Goal: Communication & Community: Answer question/provide support

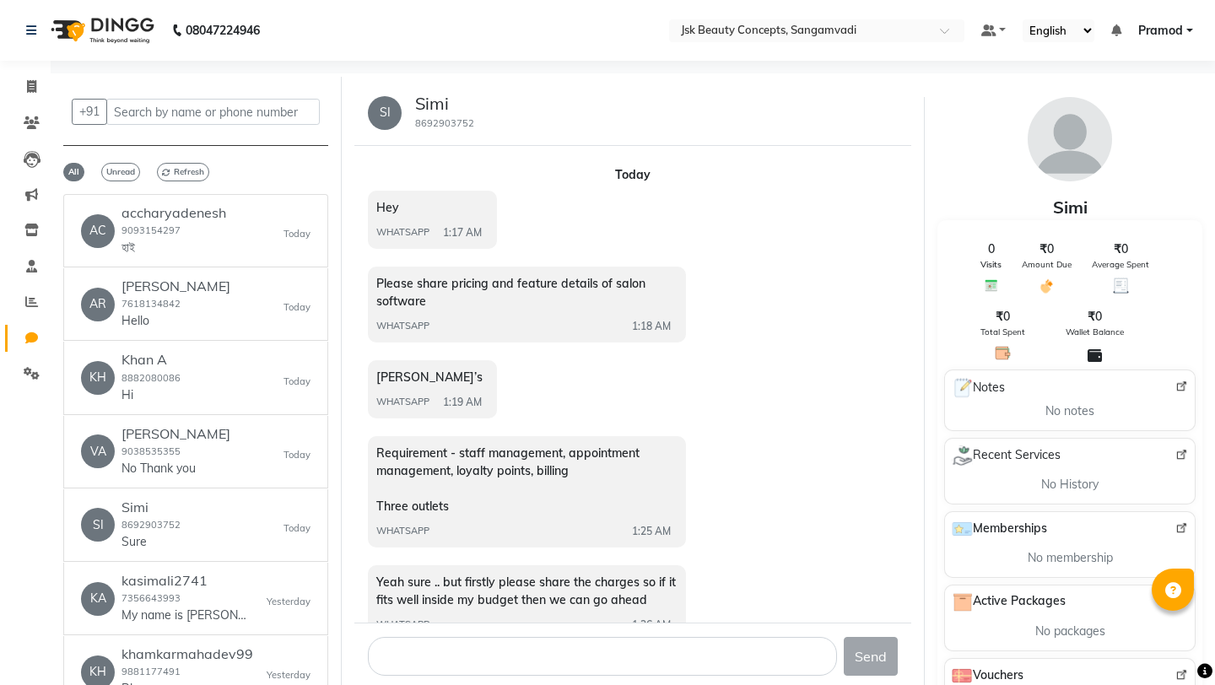
select select "100"
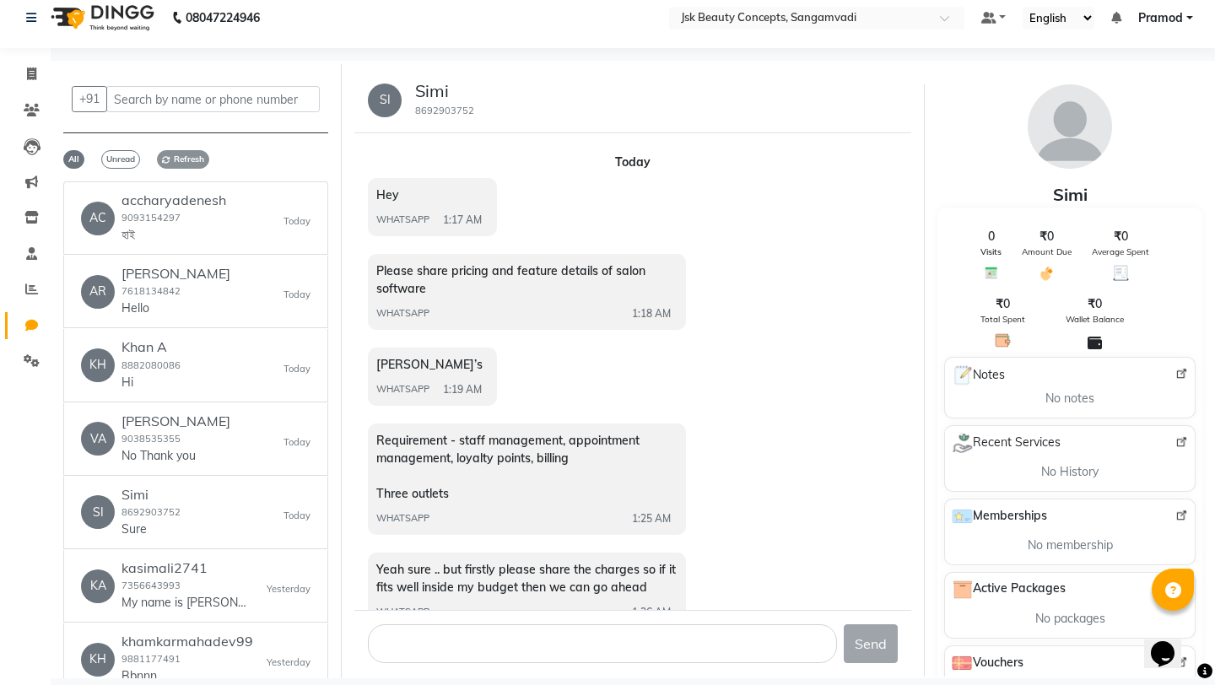
scroll to position [295, 0]
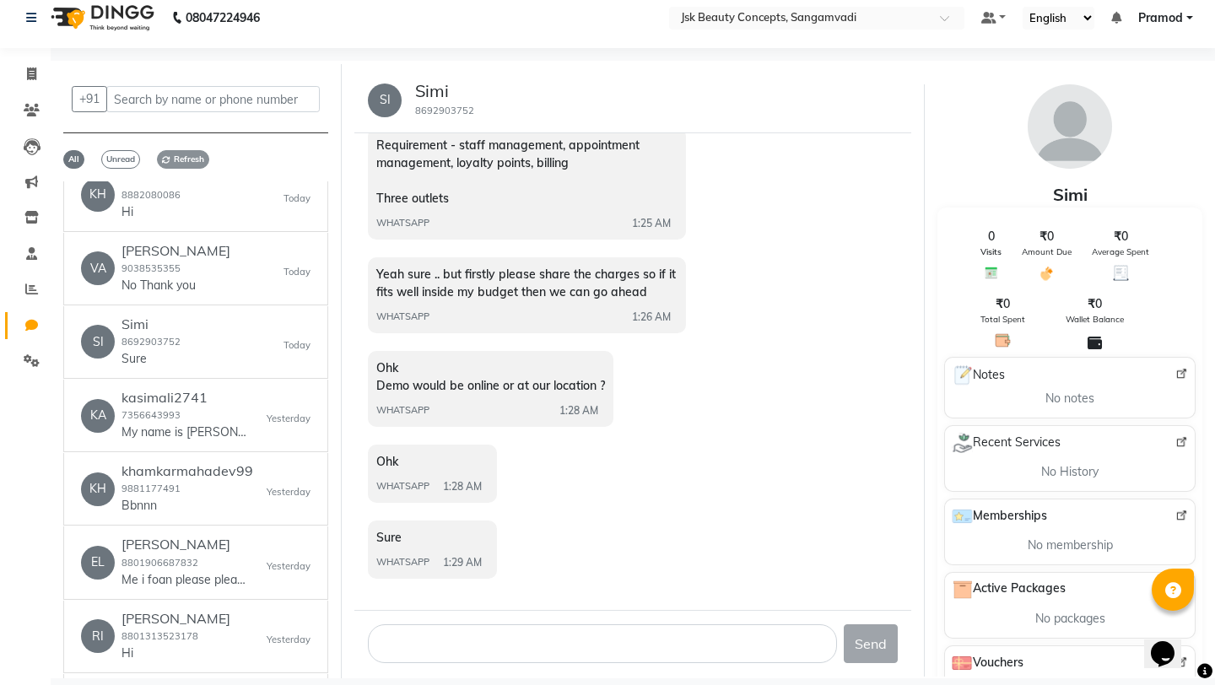
click at [179, 161] on span "Refresh" at bounding box center [183, 159] width 52 height 19
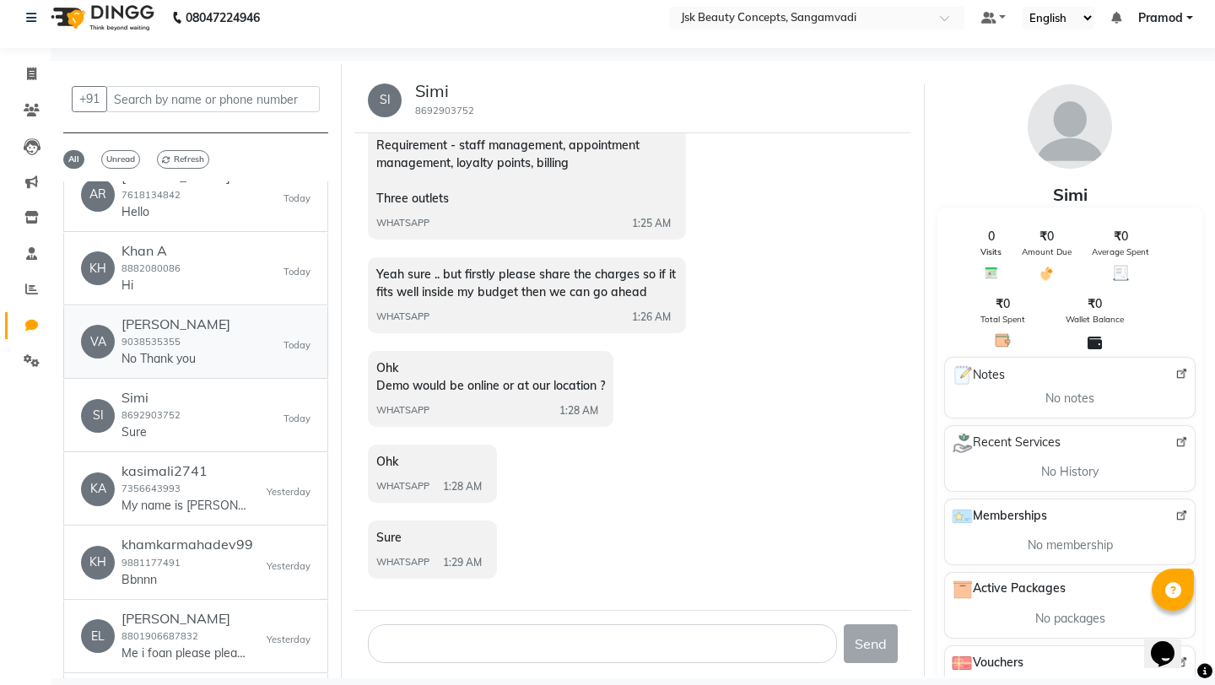
scroll to position [0, 0]
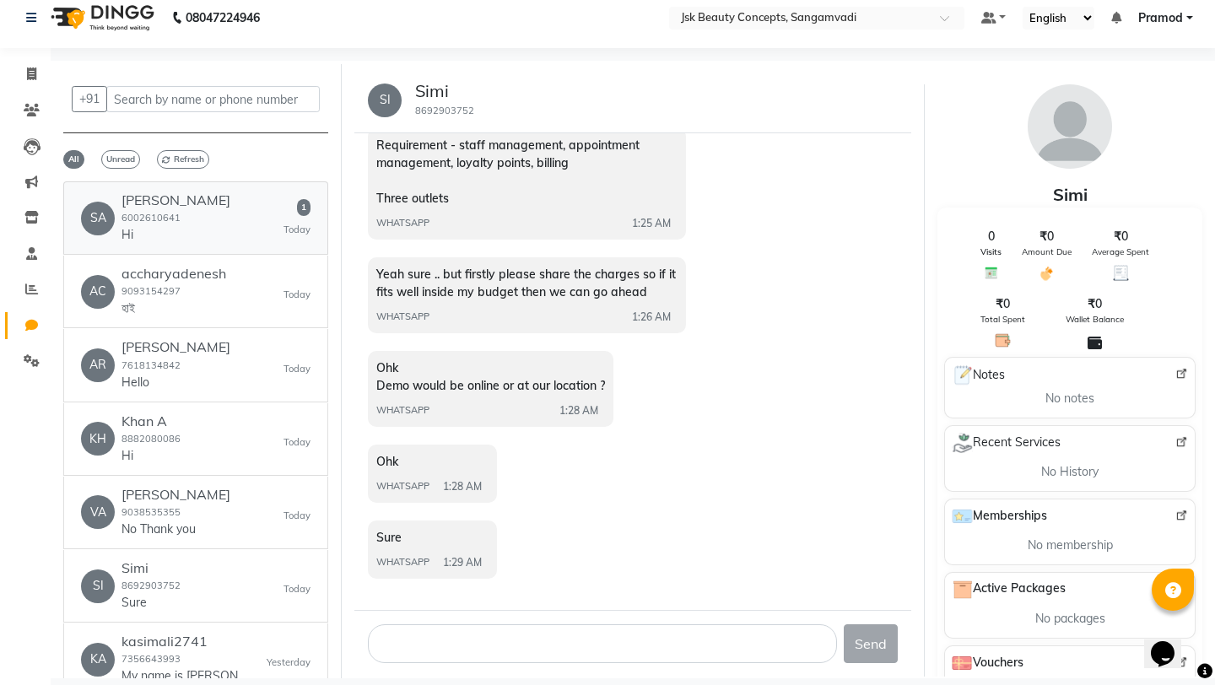
click at [218, 224] on div "[PERSON_NAME] 6002610641 Hi" at bounding box center [175, 217] width 109 height 51
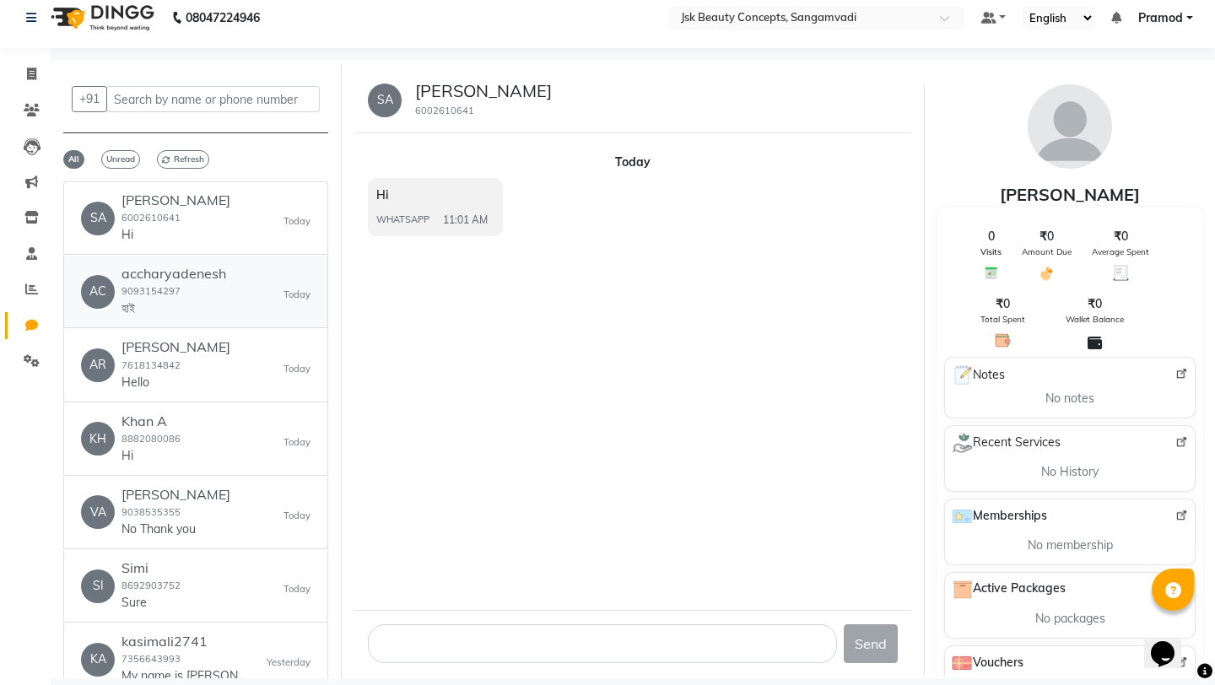
click at [267, 283] on div "AC accharyadenesh 9093154297 হাই [DATE]" at bounding box center [195, 291] width 229 height 51
click at [224, 352] on div "AR [PERSON_NAME] 7618134842 Hello [DATE]" at bounding box center [195, 364] width 229 height 51
click at [182, 370] on div "[PERSON_NAME] 7618134842 Hello" at bounding box center [175, 364] width 109 height 51
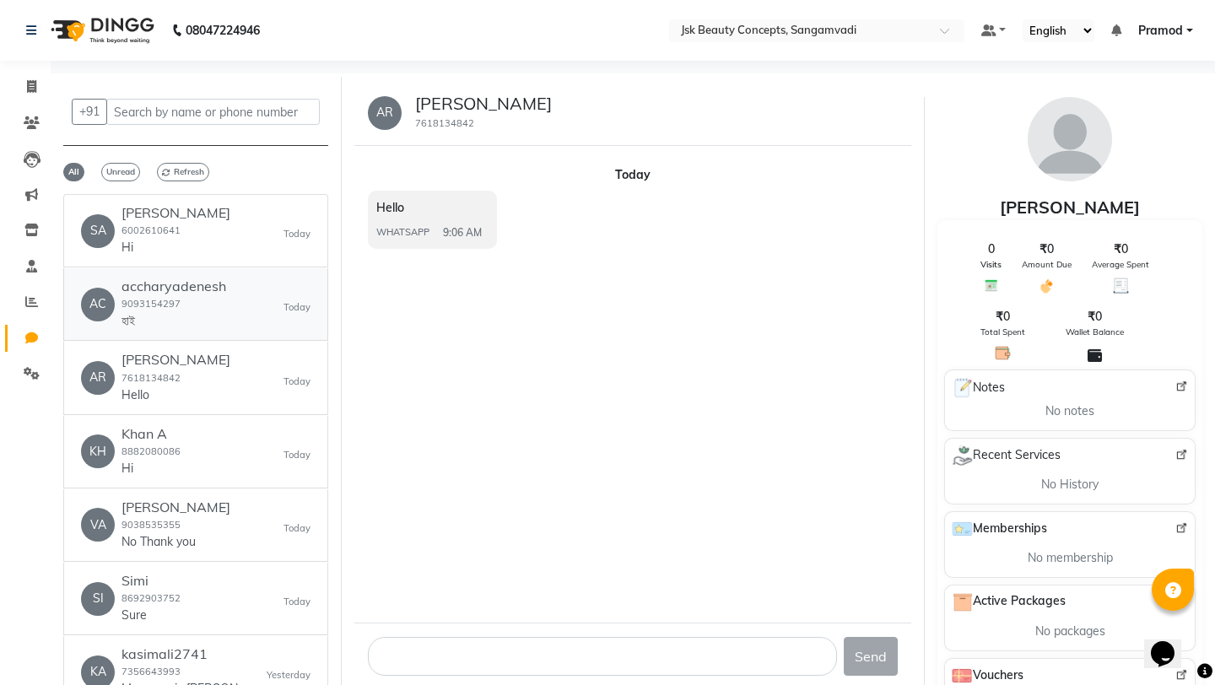
click at [201, 288] on h6 "accharyadenesh" at bounding box center [173, 286] width 105 height 16
click at [181, 400] on p "Hello" at bounding box center [175, 395] width 109 height 18
click at [180, 444] on div "[PERSON_NAME] A 8882080086 Hi [DATE]" at bounding box center [195, 451] width 229 height 51
click at [202, 545] on p "No Thank you" at bounding box center [175, 542] width 109 height 18
